Goal: Task Accomplishment & Management: Complete application form

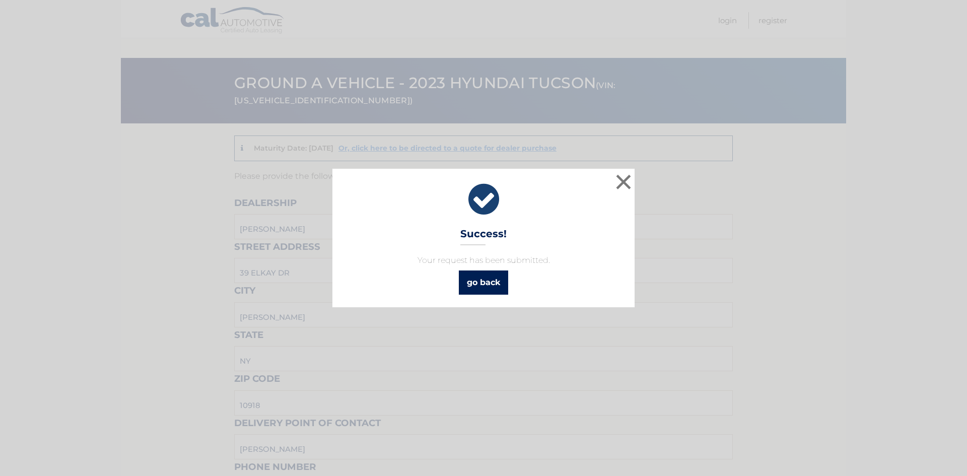
scroll to position [671, 0]
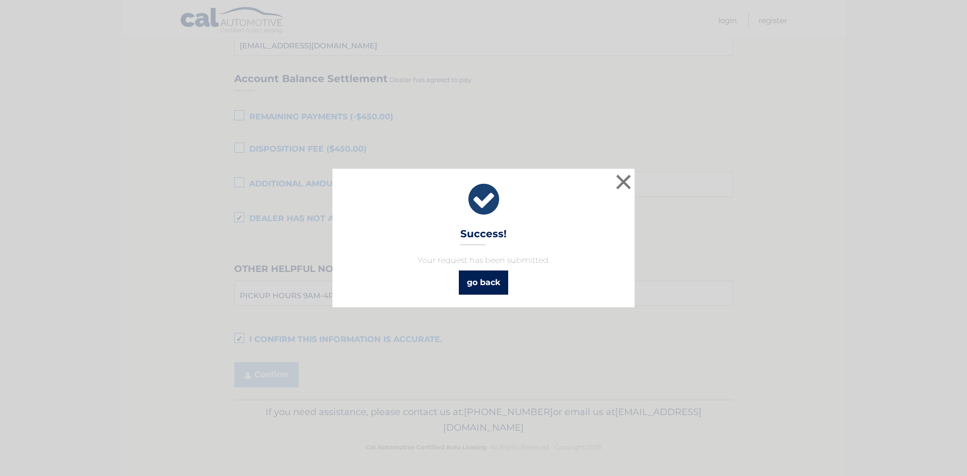
click at [492, 281] on link "go back" at bounding box center [483, 282] width 49 height 24
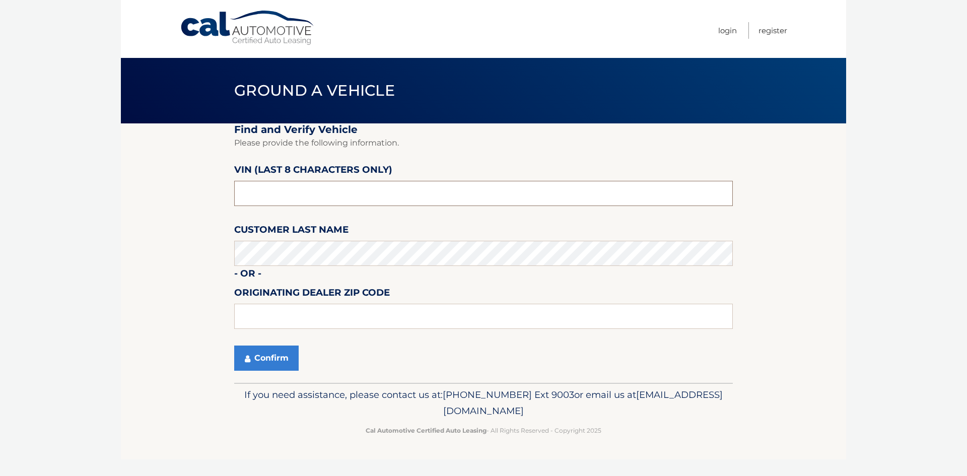
click at [424, 187] on input "text" at bounding box center [483, 193] width 499 height 25
type input "PH166882"
click at [277, 360] on button "Confirm" at bounding box center [266, 357] width 64 height 25
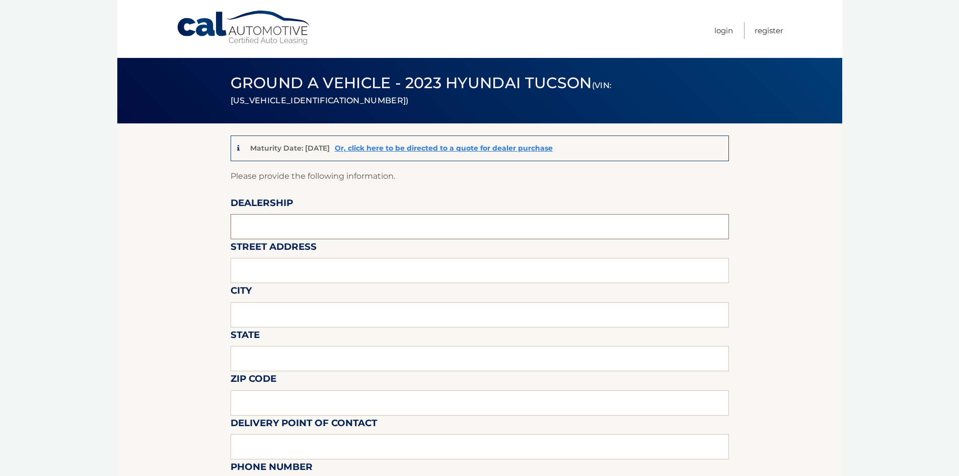
click at [347, 227] on input "text" at bounding box center [480, 226] width 499 height 25
type input "[PERSON_NAME]"
click at [282, 265] on input "text" at bounding box center [480, 270] width 499 height 25
type input "39 ELKAY DR"
type input "[PERSON_NAME]"
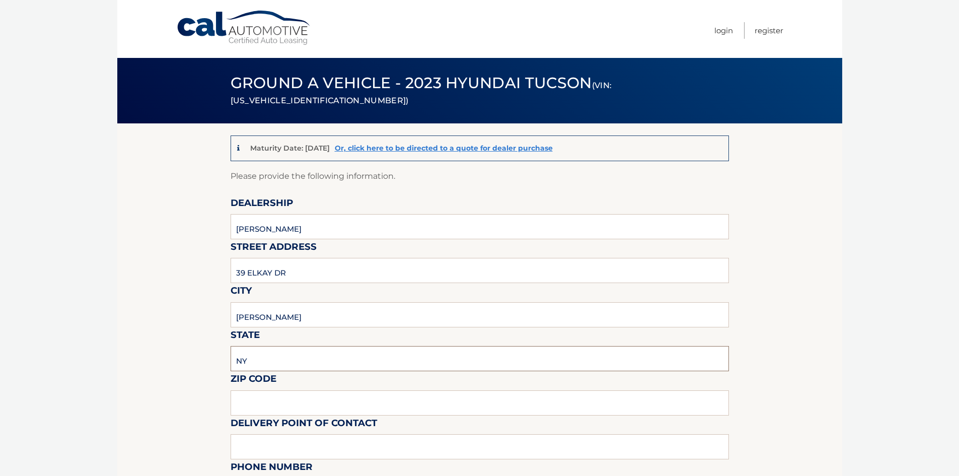
type input "NY"
type input "10918"
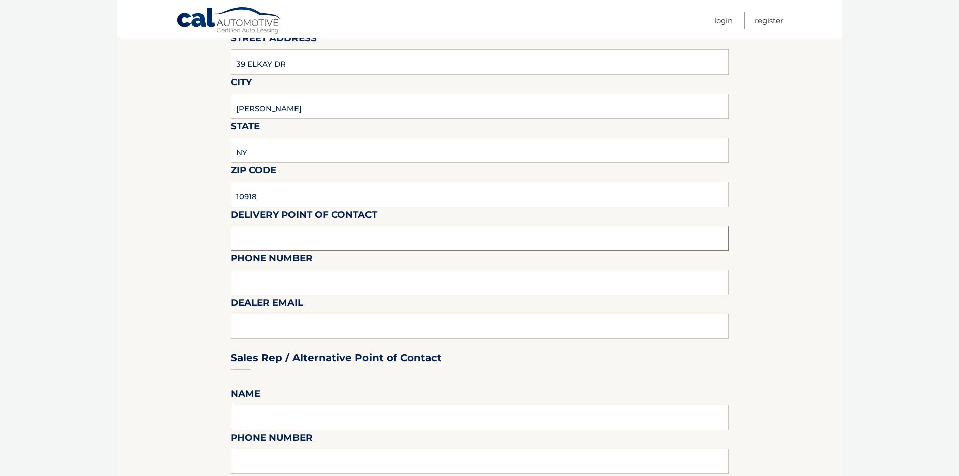
scroll to position [252, 0]
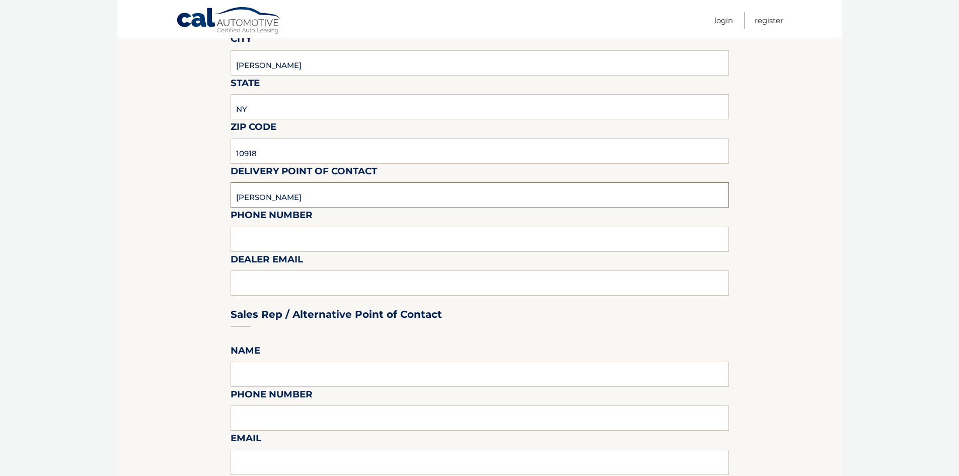
type input "[PERSON_NAME]"
type input "8452945177 EXT 672"
type input "[EMAIL_ADDRESS][DOMAIN_NAME]"
click at [316, 194] on input "[PERSON_NAME]" at bounding box center [480, 194] width 499 height 25
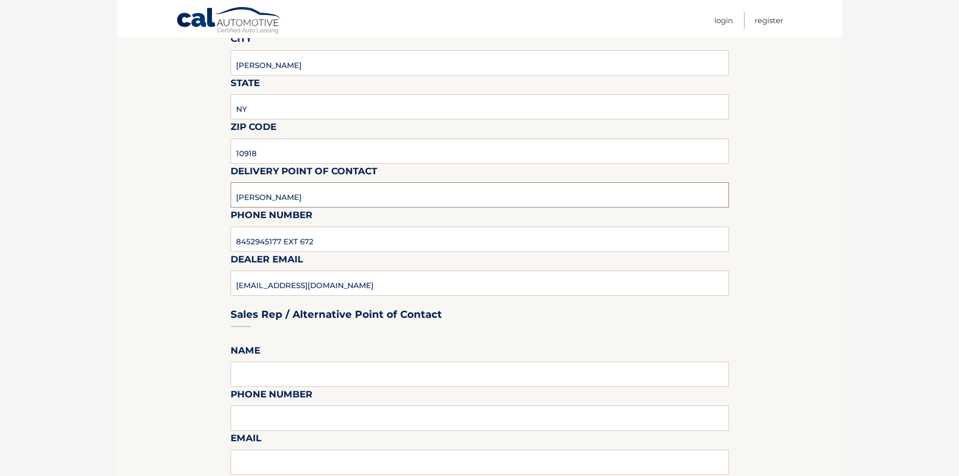
click at [316, 194] on input "[PERSON_NAME]" at bounding box center [480, 194] width 499 height 25
click at [325, 381] on input "text" at bounding box center [480, 374] width 499 height 25
paste input "[PERSON_NAME]"
type input "[PERSON_NAME]"
click at [337, 243] on input "8452945177 EXT 672" at bounding box center [480, 239] width 499 height 25
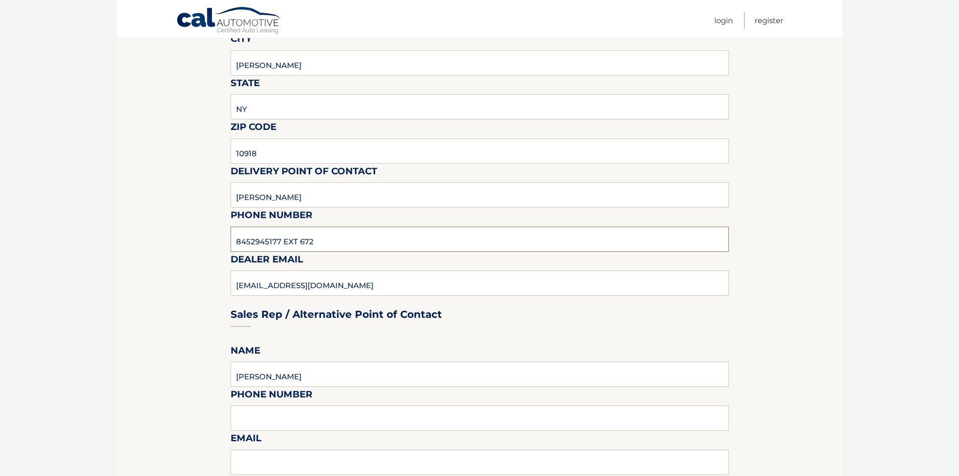
click at [337, 243] on input "8452945177 EXT 672" at bounding box center [480, 239] width 499 height 25
click at [271, 405] on label "Phone Number" at bounding box center [272, 396] width 82 height 19
click at [270, 412] on input "text" at bounding box center [480, 417] width 499 height 25
paste input "8452945177 EXT 672"
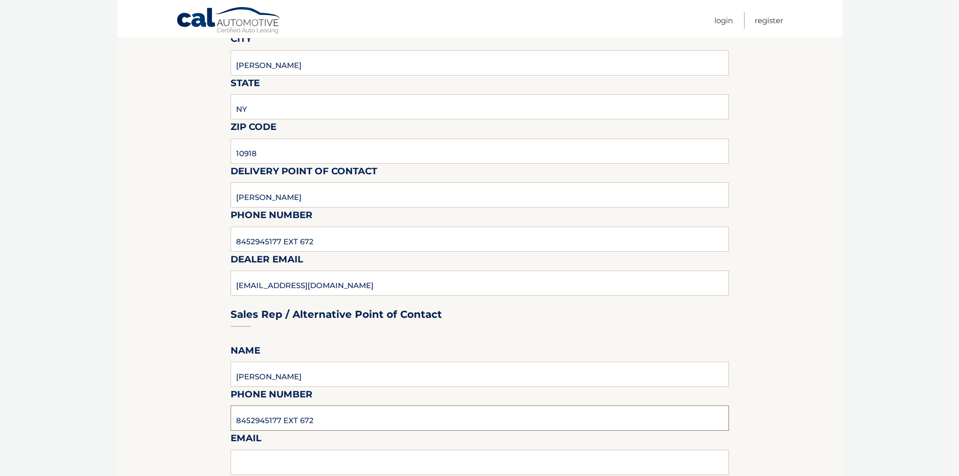
type input "8452945177 EXT 672"
click at [336, 284] on div "Sales Rep / Alternative Point of Contact" at bounding box center [480, 295] width 499 height 71
click at [336, 285] on div "Sales Rep / Alternative Point of Contact" at bounding box center [480, 295] width 499 height 71
click at [329, 280] on div "Sales Rep / Alternative Point of Contact" at bounding box center [480, 295] width 499 height 71
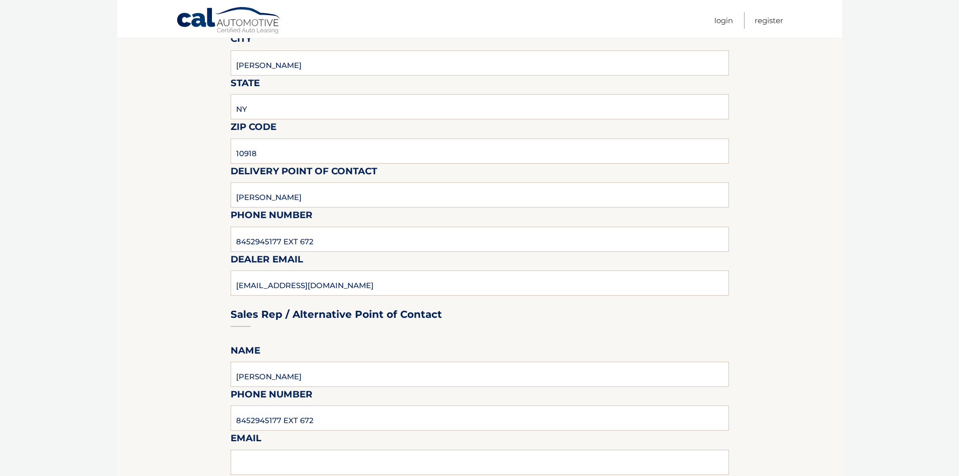
click at [295, 280] on div "Sales Rep / Alternative Point of Contact" at bounding box center [480, 295] width 499 height 71
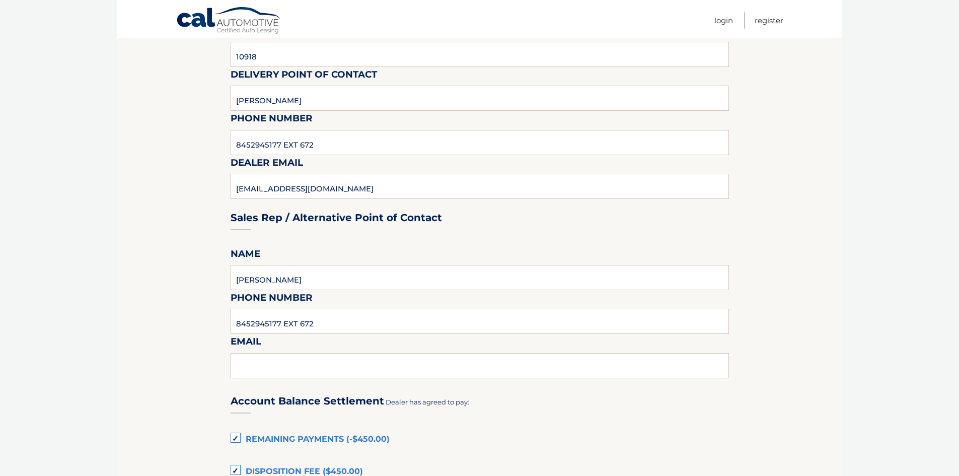
scroll to position [353, 0]
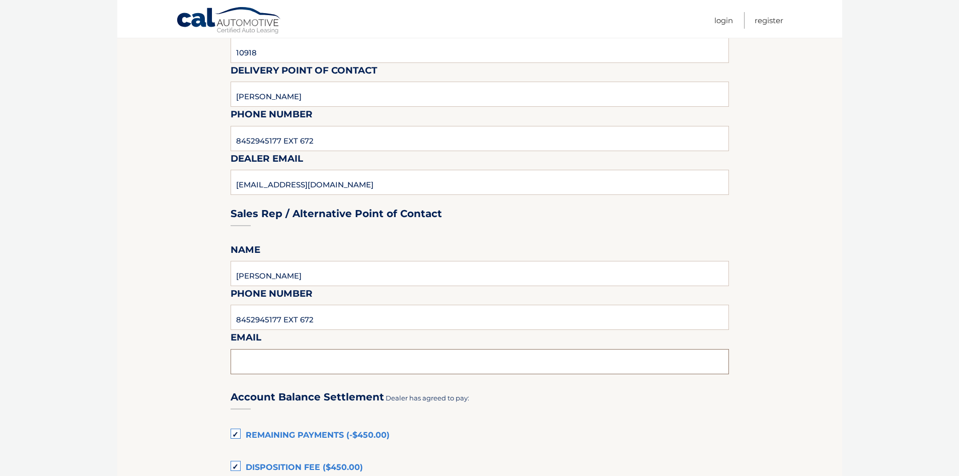
click at [277, 361] on input "text" at bounding box center [480, 361] width 499 height 25
type input "[EMAIL_ADDRESS][DOMAIN_NAME]"
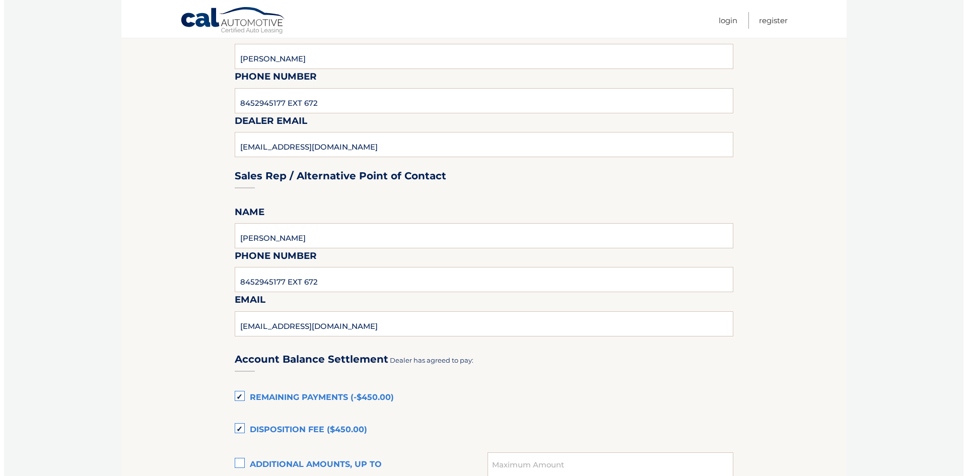
scroll to position [604, 0]
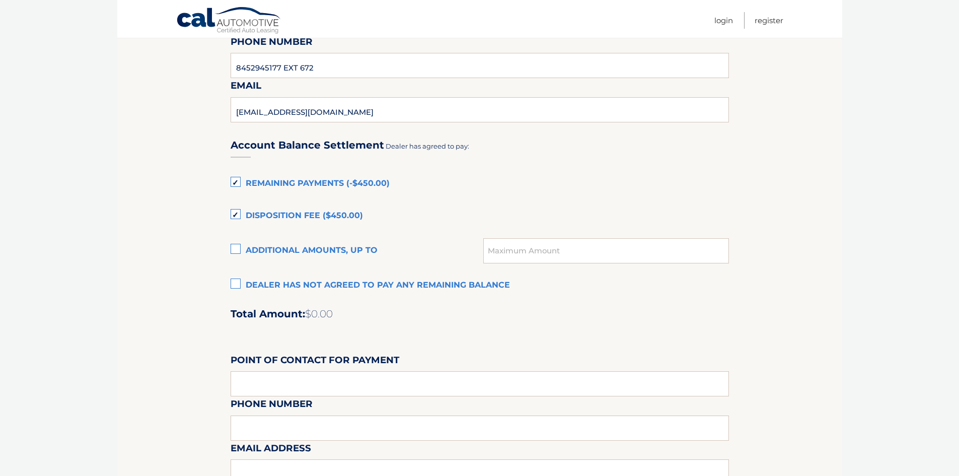
click at [235, 283] on label "Dealer has not agreed to pay any remaining balance" at bounding box center [480, 285] width 499 height 20
click at [0, 0] on input "Dealer has not agreed to pay any remaining balance" at bounding box center [0, 0] width 0 height 0
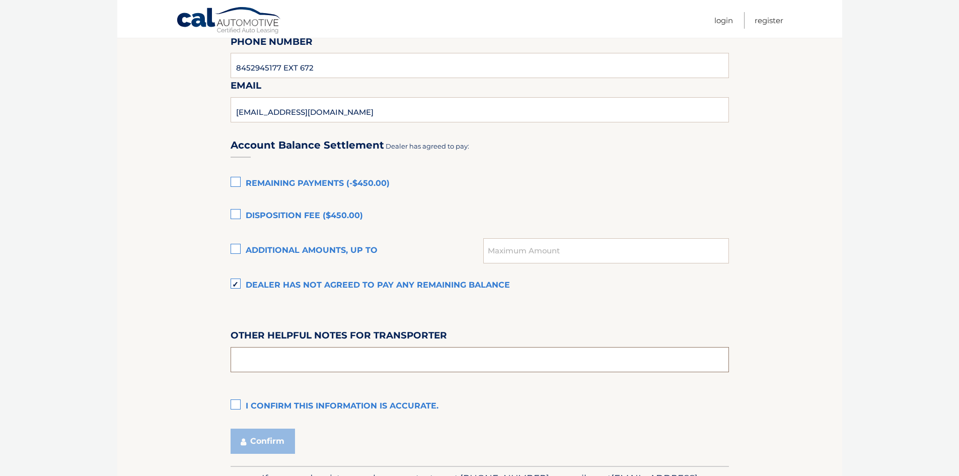
click at [325, 362] on input "text" at bounding box center [480, 359] width 499 height 25
type input "PICKUP HOURS 9AM-4PM MON-FRI"
click at [267, 411] on label "I confirm this information is accurate." at bounding box center [480, 406] width 499 height 20
click at [0, 0] on input "I confirm this information is accurate." at bounding box center [0, 0] width 0 height 0
click at [269, 438] on button "Confirm" at bounding box center [263, 441] width 64 height 25
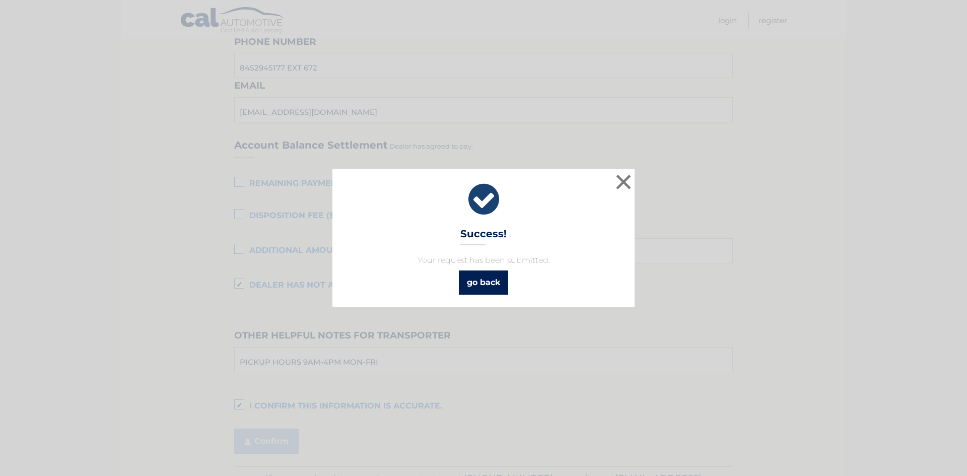
click at [476, 281] on link "go back" at bounding box center [483, 282] width 49 height 24
